Goal: Task Accomplishment & Management: Complete application form

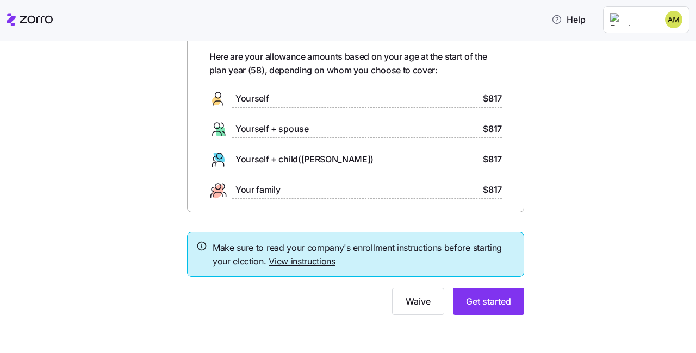
scroll to position [52, 0]
click at [314, 259] on link "View instructions" at bounding box center [302, 262] width 67 height 11
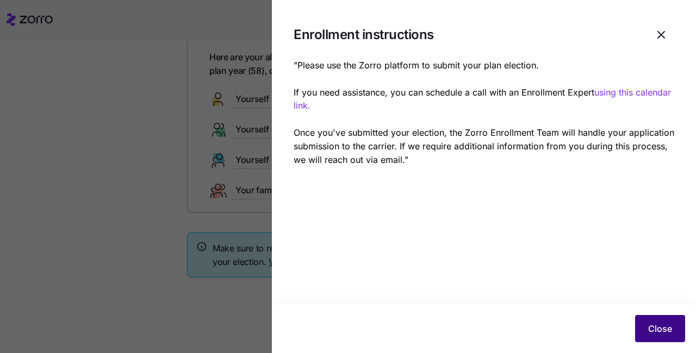
click at [661, 322] on button "Close" at bounding box center [660, 328] width 50 height 27
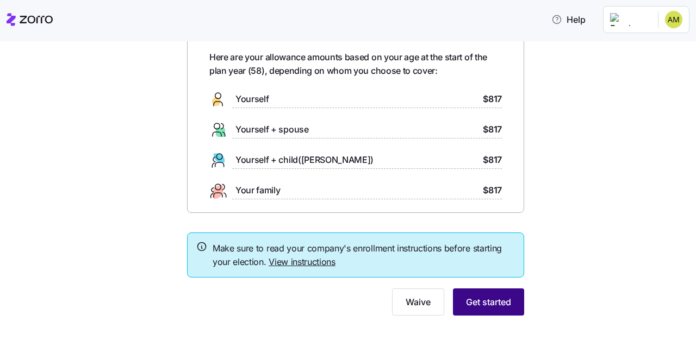
click at [497, 300] on span "Get started" at bounding box center [488, 302] width 45 height 13
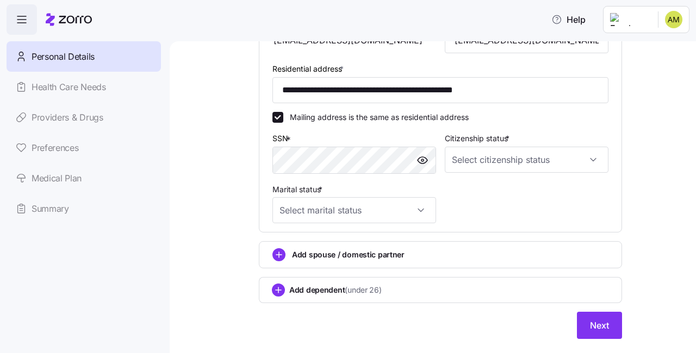
scroll to position [348, 0]
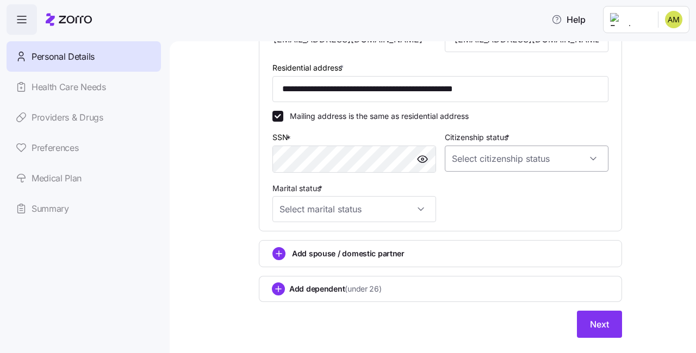
type input "********"
click at [593, 153] on input "Citizenship status *" at bounding box center [527, 159] width 164 height 26
click at [505, 187] on div "US citizen" at bounding box center [526, 188] width 155 height 23
type input "US citizen"
click at [422, 203] on input "Marital status *" at bounding box center [354, 209] width 164 height 26
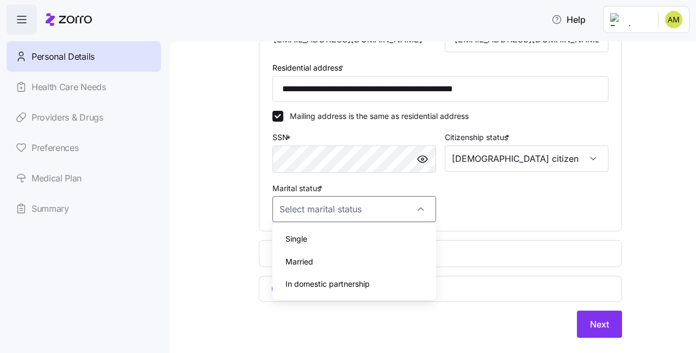
click at [350, 237] on div "Single" at bounding box center [354, 239] width 155 height 23
type input "Single"
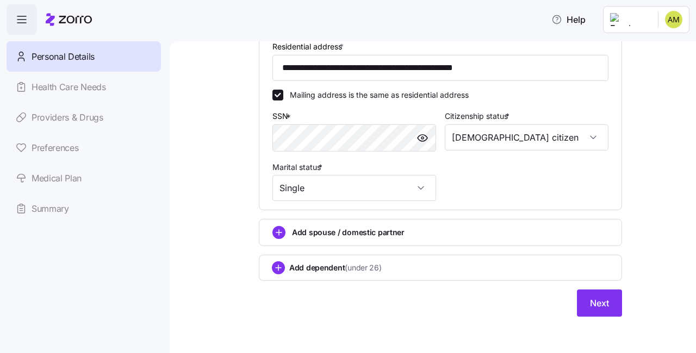
scroll to position [369, 0]
click at [602, 298] on span "Next" at bounding box center [599, 303] width 19 height 13
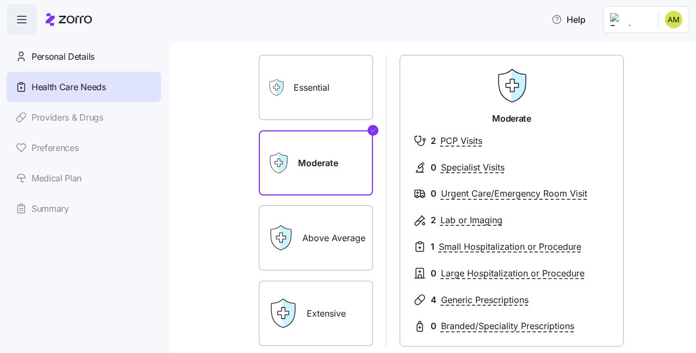
scroll to position [48, 0]
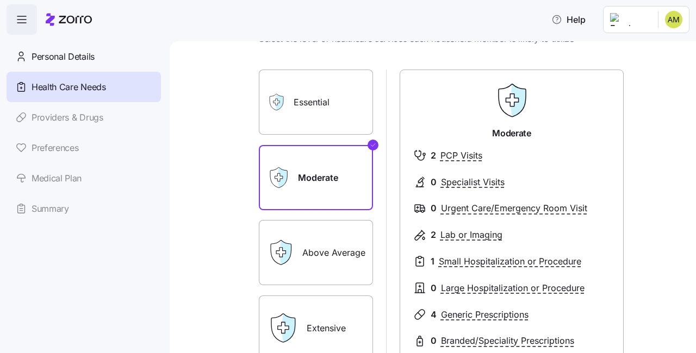
click at [335, 99] on label "Essential" at bounding box center [316, 102] width 114 height 65
click at [0, 0] on input "Essential" at bounding box center [0, 0] width 0 height 0
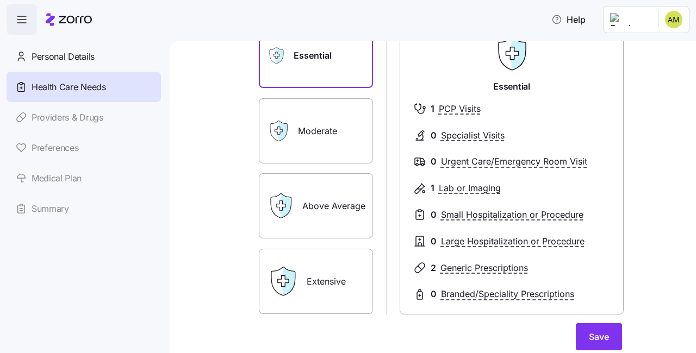
scroll to position [96, 0]
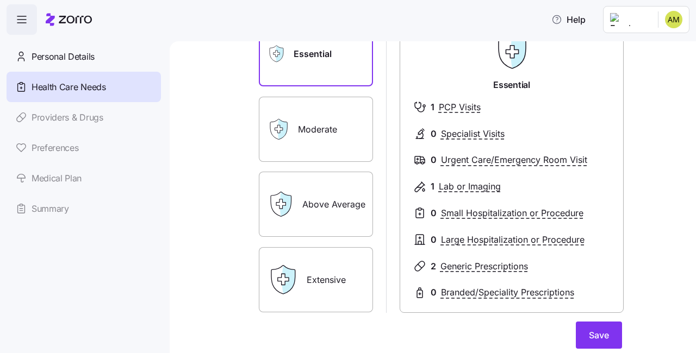
click at [334, 209] on label "Above Average" at bounding box center [316, 204] width 114 height 65
click at [0, 0] on input "Above Average" at bounding box center [0, 0] width 0 height 0
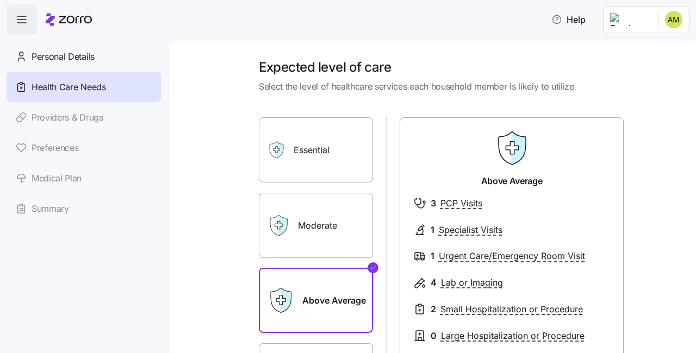
scroll to position [0, 0]
click at [344, 220] on label "Moderate" at bounding box center [316, 225] width 114 height 65
click at [0, 0] on input "Moderate" at bounding box center [0, 0] width 0 height 0
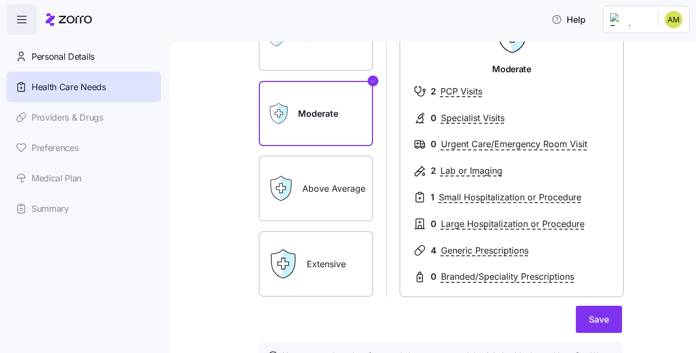
click at [340, 247] on label "Extensive" at bounding box center [316, 264] width 114 height 65
click at [0, 0] on input "Extensive" at bounding box center [0, 0] width 0 height 0
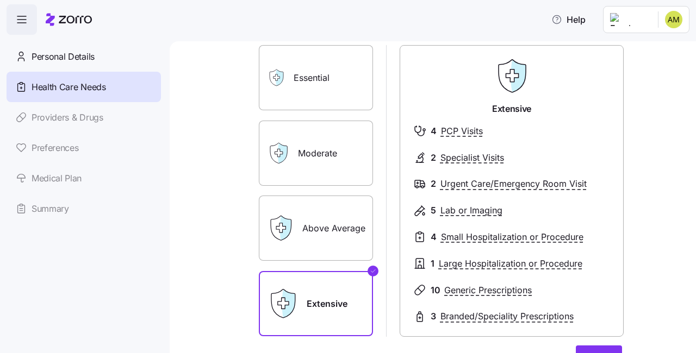
scroll to position [69, 0]
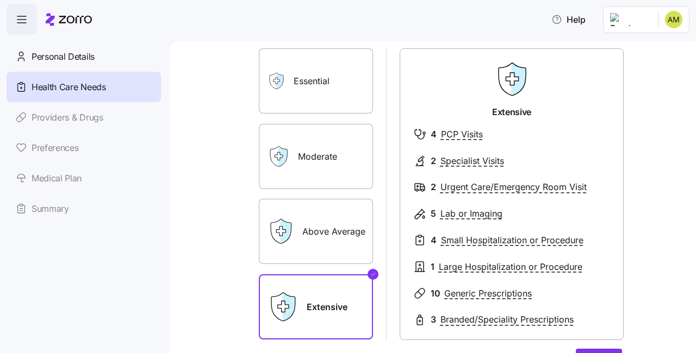
click at [332, 164] on label "Moderate" at bounding box center [316, 156] width 114 height 65
click at [0, 0] on input "Moderate" at bounding box center [0, 0] width 0 height 0
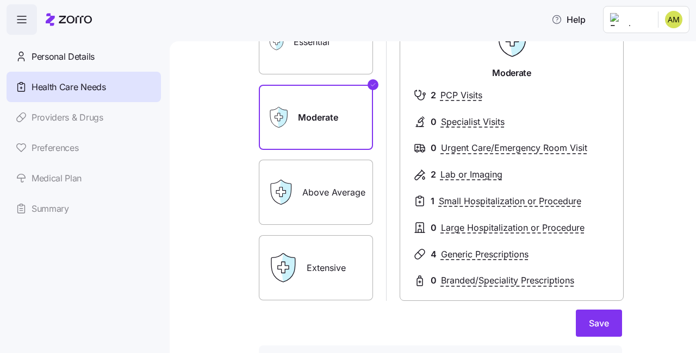
scroll to position [114, 0]
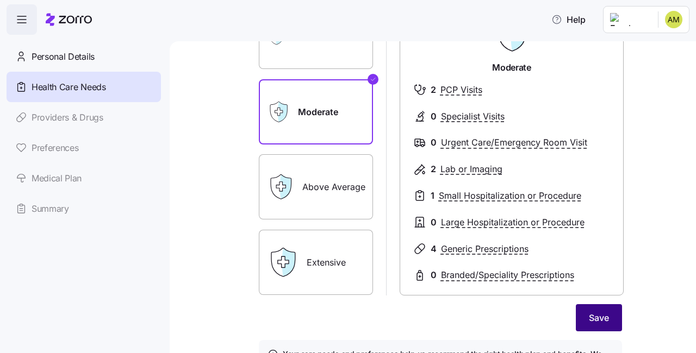
click at [606, 316] on span "Save" at bounding box center [599, 318] width 20 height 13
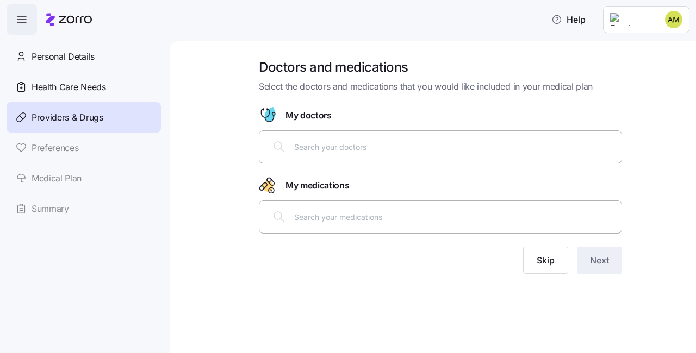
click at [361, 147] on input "text" at bounding box center [454, 147] width 321 height 12
type input "j"
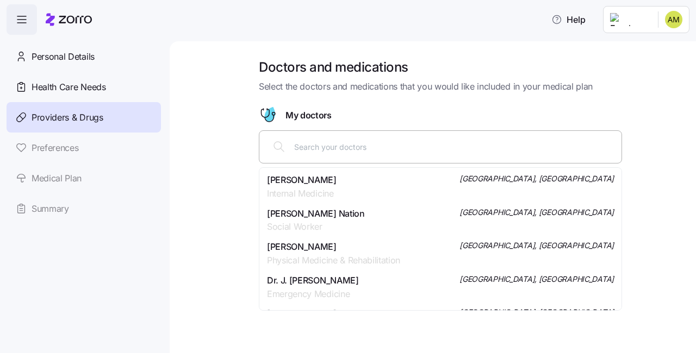
type input "J"
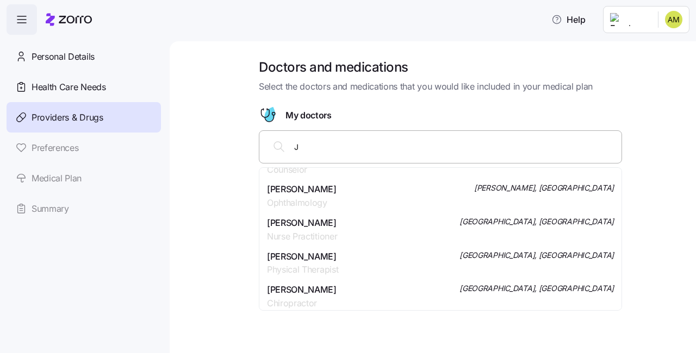
scroll to position [275, 0]
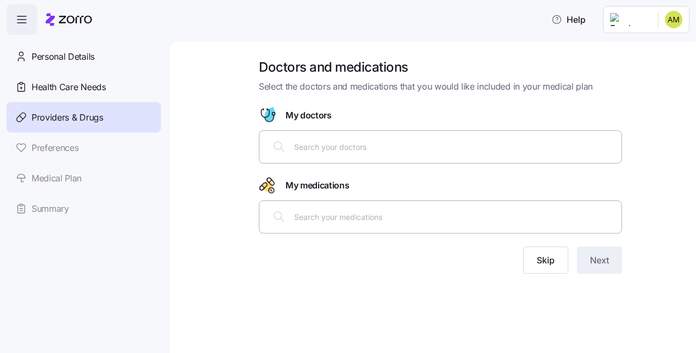
click at [338, 151] on input "text" at bounding box center [454, 147] width 321 height 12
type input "t"
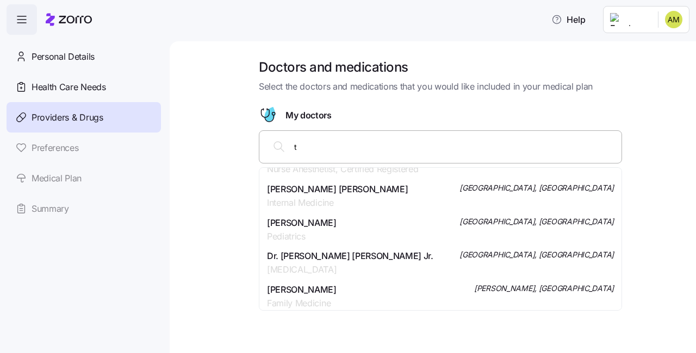
scroll to position [3105, 0]
click at [413, 284] on div "Julia Vu Family Medicine Morrow, GA" at bounding box center [440, 297] width 347 height 27
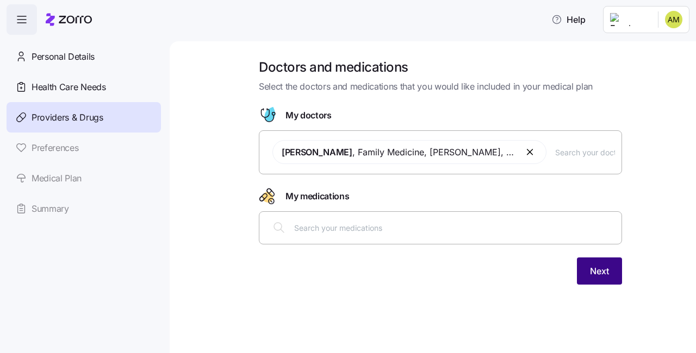
click at [596, 271] on span "Next" at bounding box center [599, 271] width 19 height 13
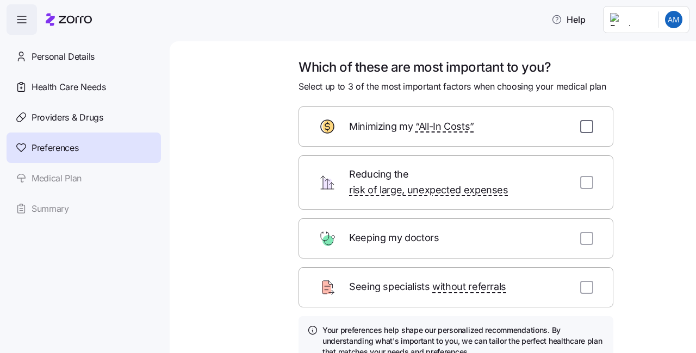
click at [589, 123] on input "checkbox" at bounding box center [586, 126] width 13 height 13
checkbox input "true"
click at [583, 177] on input "checkbox" at bounding box center [586, 182] width 13 height 13
checkbox input "true"
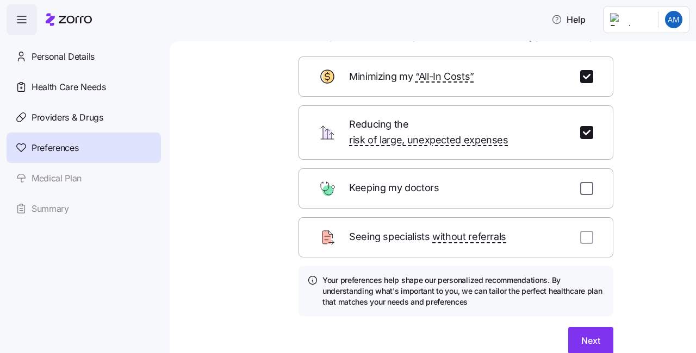
scroll to position [53, 0]
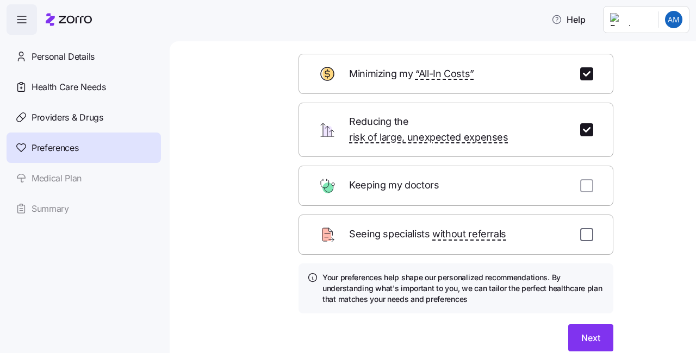
click at [589, 228] on input "checkbox" at bounding box center [586, 234] width 13 height 13
checkbox input "true"
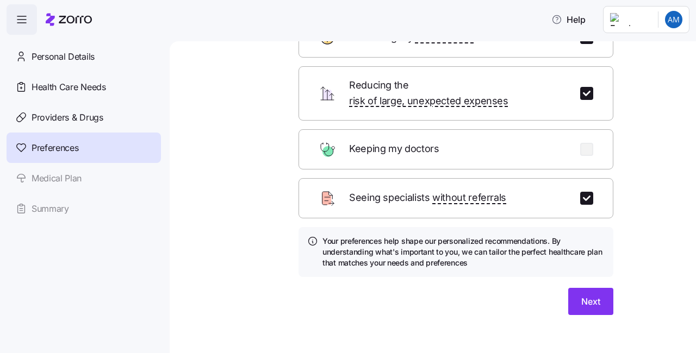
scroll to position [89, 0]
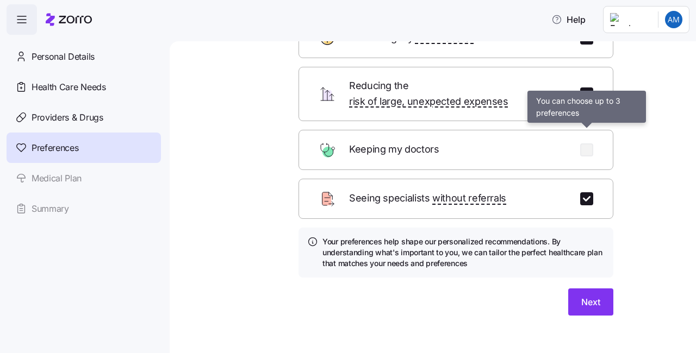
click at [556, 131] on div "Keeping my doctors" at bounding box center [456, 150] width 315 height 40
click at [622, 134] on div "Which of these are most important to you? Select up to 3 of the most important …" at bounding box center [456, 149] width 332 height 359
click at [633, 74] on div "Which of these are most important to you? Select up to 3 of the most important …" at bounding box center [440, 156] width 481 height 372
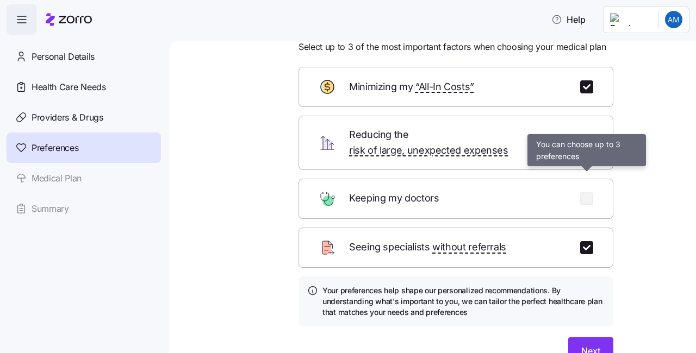
scroll to position [45, 0]
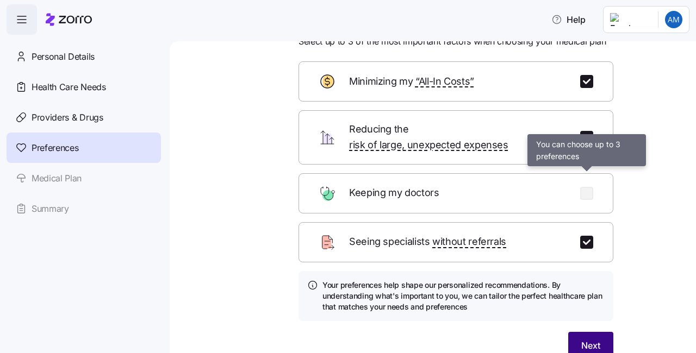
click at [592, 339] on span "Next" at bounding box center [590, 345] width 19 height 13
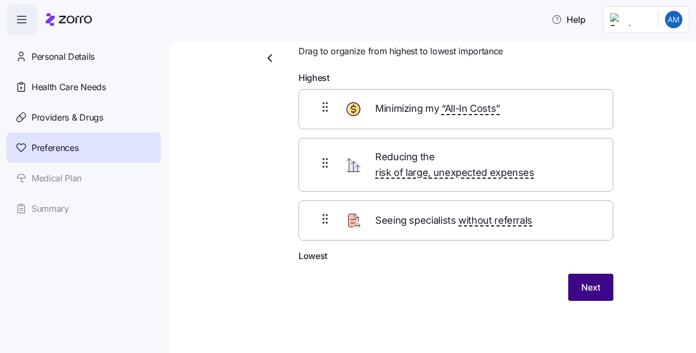
scroll to position [20, 0]
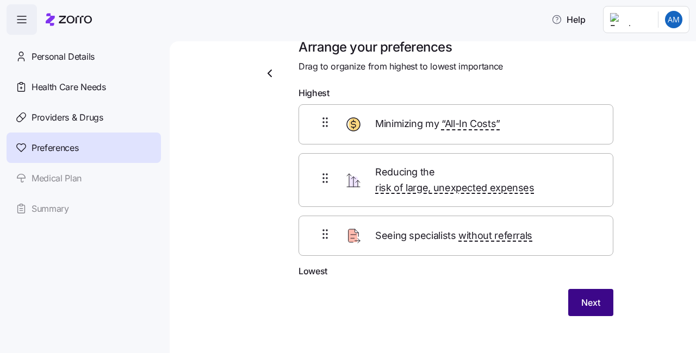
click at [595, 296] on span "Next" at bounding box center [590, 302] width 19 height 13
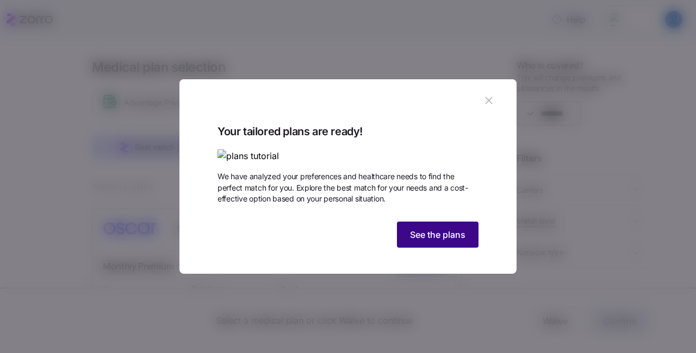
click at [450, 241] on span "See the plans" at bounding box center [437, 234] width 55 height 13
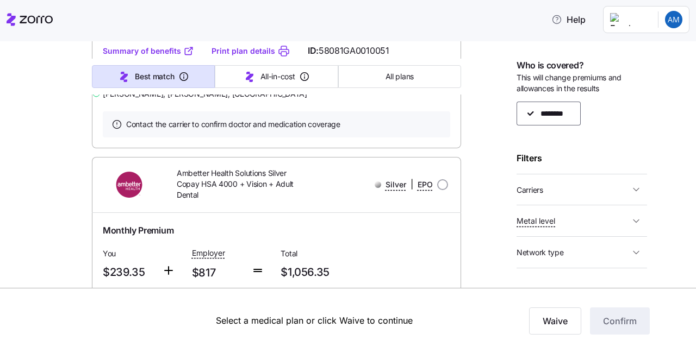
scroll to position [3310, 0]
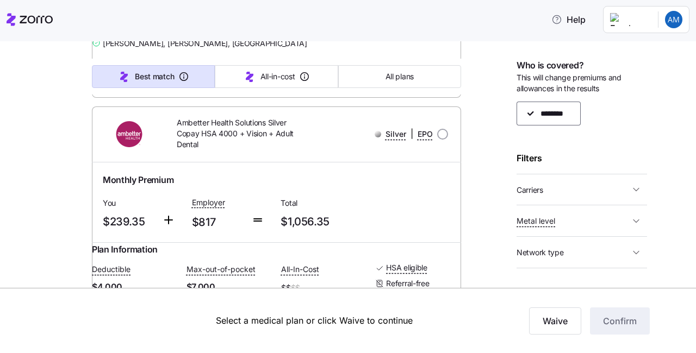
click at [170, 6] on link "Summary of benefits" at bounding box center [148, 0] width 91 height 11
click at [611, 320] on span "Confirm" at bounding box center [620, 321] width 34 height 13
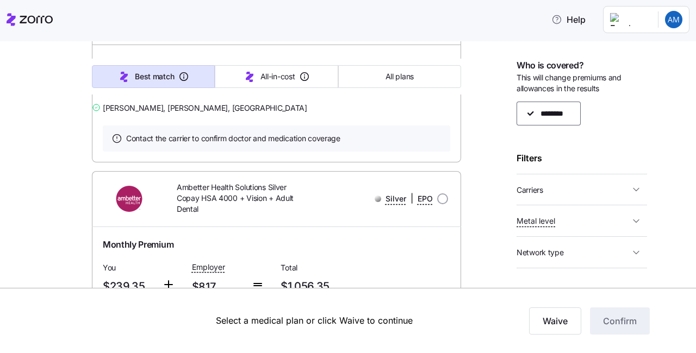
scroll to position [3249, 0]
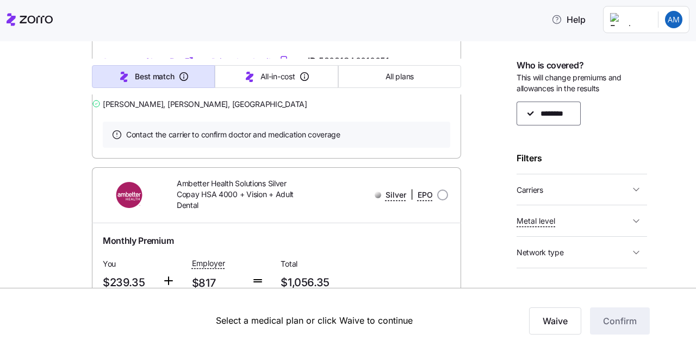
radio input "true"
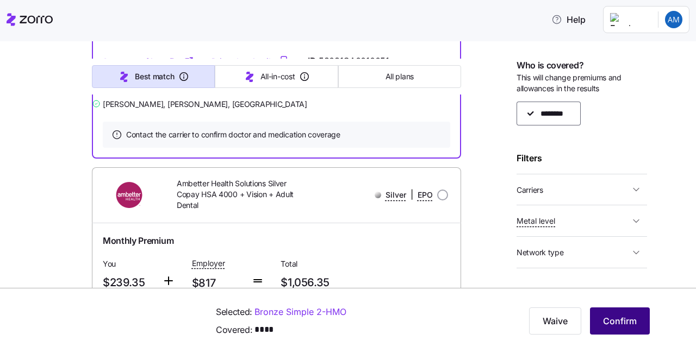
click at [633, 318] on span "Confirm" at bounding box center [620, 321] width 34 height 13
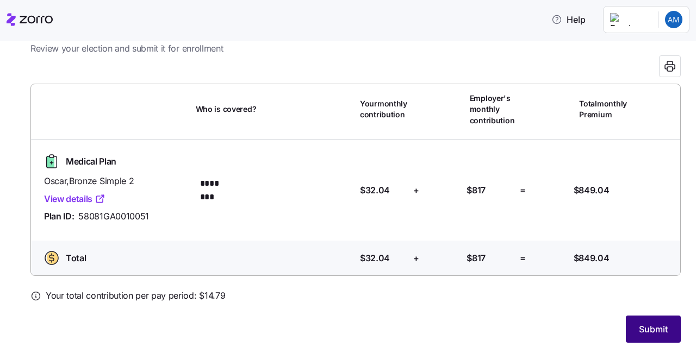
click at [651, 319] on button "Submit" at bounding box center [653, 329] width 55 height 27
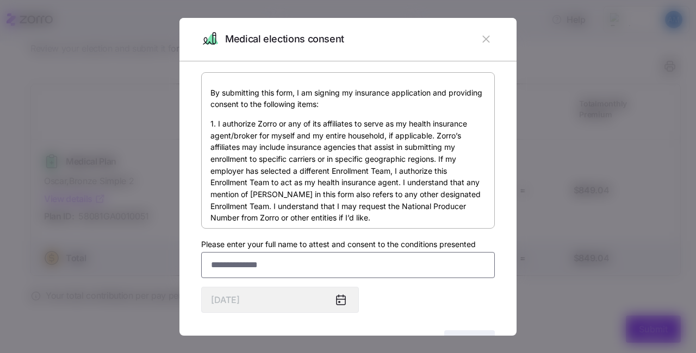
click at [226, 267] on input "Please enter your full name to attest and consent to the conditions presented" at bounding box center [348, 265] width 294 height 26
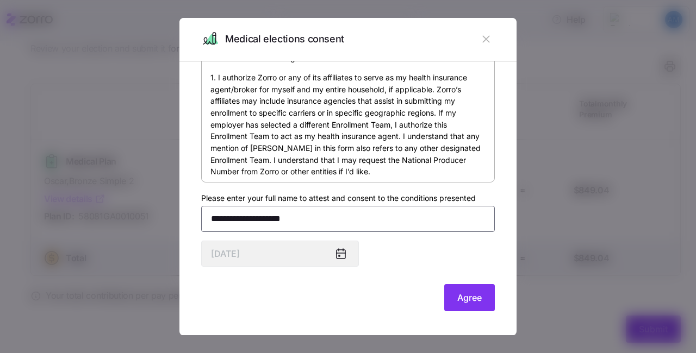
scroll to position [46, 0]
type input "**********"
click at [471, 294] on span "Agree" at bounding box center [469, 298] width 24 height 13
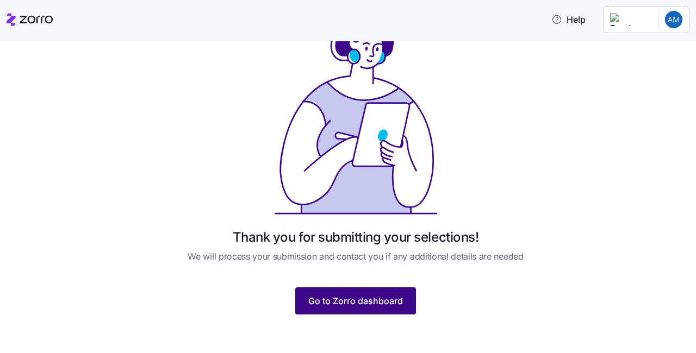
click at [384, 297] on span "Go to Zorro dashboard" at bounding box center [355, 301] width 95 height 13
